Goal: Communication & Community: Answer question/provide support

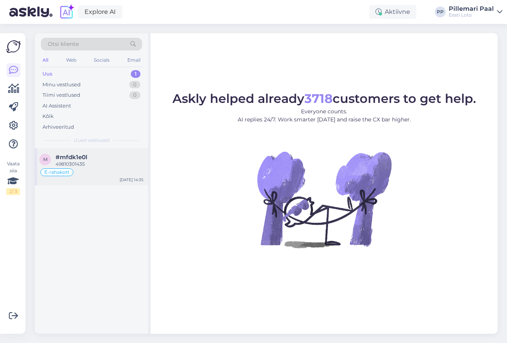
click at [81, 162] on div "49810301435" at bounding box center [100, 164] width 88 height 7
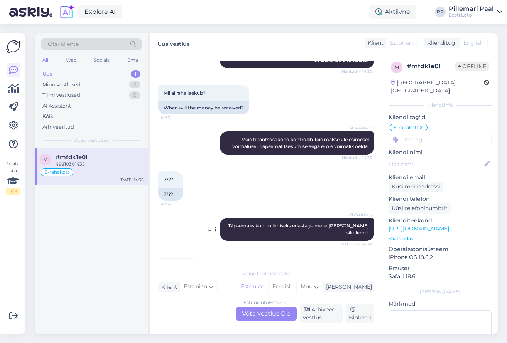
scroll to position [874, 0]
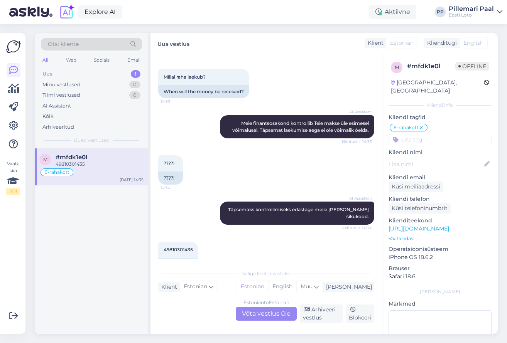
click at [253, 315] on div "Estonian to Estonian Võta vestlus üle" at bounding box center [266, 314] width 61 height 14
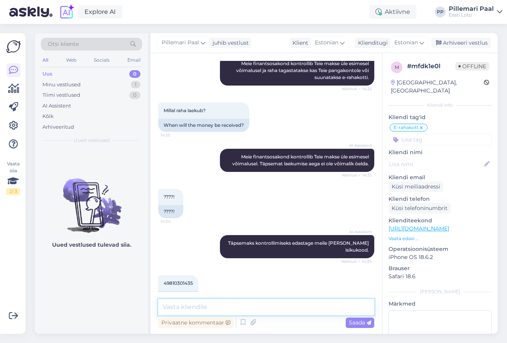
click at [235, 308] on textarea at bounding box center [266, 307] width 216 height 16
paste textarea "Meie finantsosakond kontrollib kolme tööpäeva jooksul makse üle ja raha kas tag…"
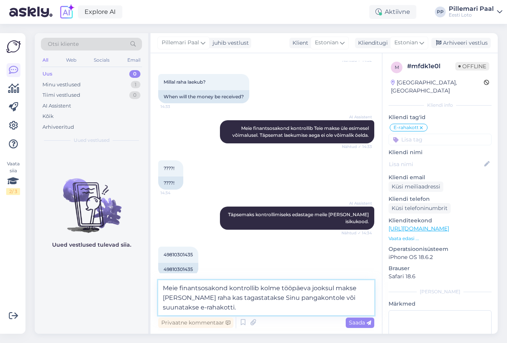
scroll to position [859, 0]
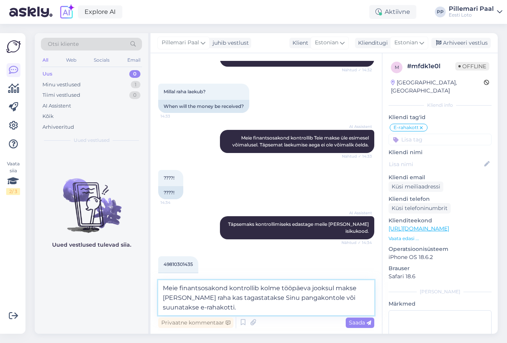
click at [242, 300] on textarea "Meie finantsosakond kontrollib kolme tööpäeva jooksul makse üle ja raha kas tag…" at bounding box center [266, 298] width 216 height 35
type textarea "Meie finantsosakond kontrollib kolme tööpäeva jooksul makse üle ja raha kas tag…"
click at [221, 308] on textarea "Meie finantsosakond kontrollib kolme tööpäeva jooksul makse üle ja raha kas tag…" at bounding box center [266, 298] width 216 height 35
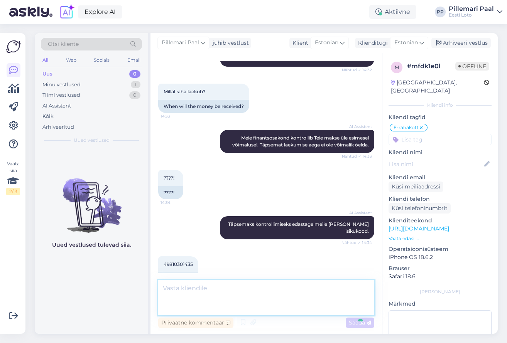
scroll to position [887, 0]
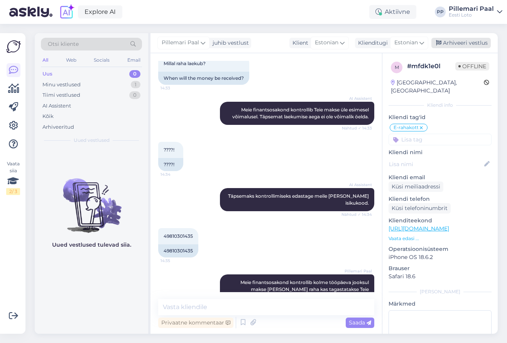
click at [457, 44] on div "Arhiveeri vestlus" at bounding box center [460, 43] width 59 height 10
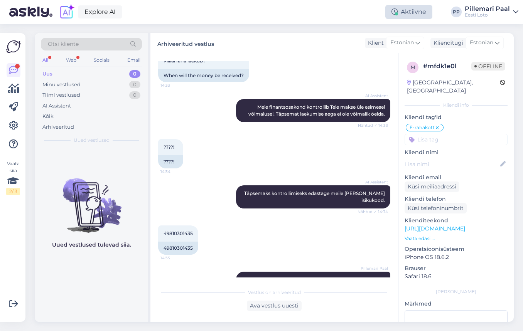
scroll to position [902, 0]
